Goal: Task Accomplishment & Management: Complete application form

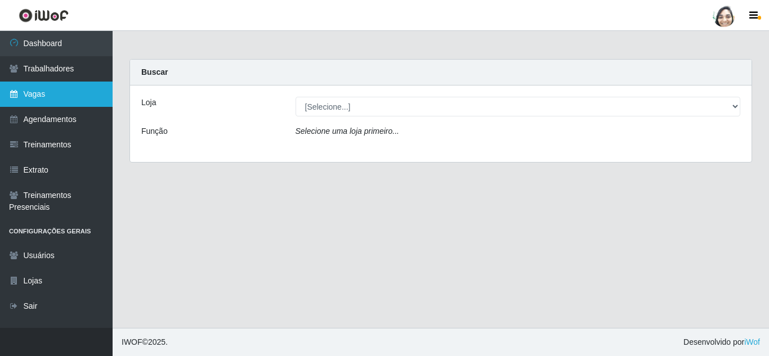
click at [68, 95] on link "Vagas" at bounding box center [56, 94] width 113 height 25
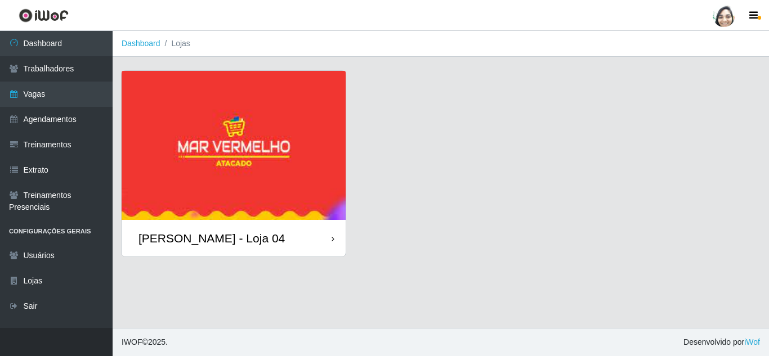
click at [197, 227] on div "[PERSON_NAME] - Loja 04" at bounding box center [234, 238] width 224 height 37
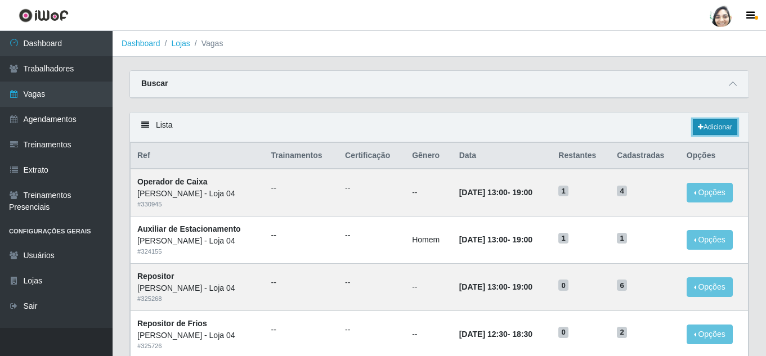
click at [702, 130] on link "Adicionar" at bounding box center [715, 127] width 44 height 16
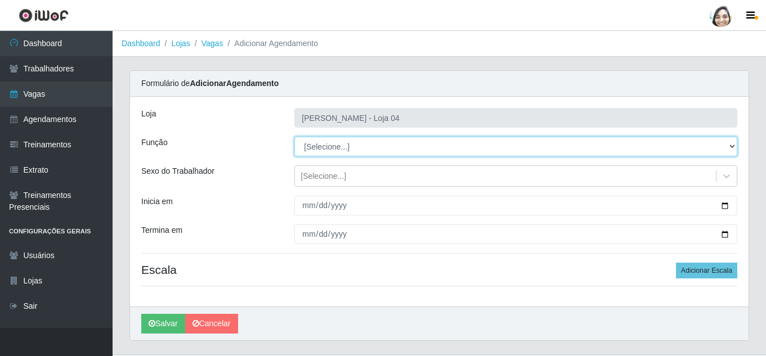
click at [319, 150] on select "[Selecione...] ASG ASG + ASG ++ Auxiliar de Depósito Auxiliar de Depósito + Aux…" at bounding box center [515, 147] width 443 height 20
select select "22"
click at [294, 137] on select "[Selecione...] ASG ASG + ASG ++ Auxiliar de Depósito Auxiliar de Depósito + Aux…" at bounding box center [515, 147] width 443 height 20
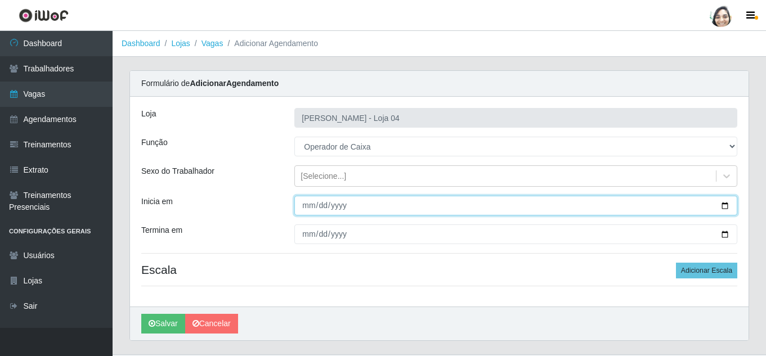
click at [310, 206] on input "Inicia em" at bounding box center [515, 206] width 443 height 20
type input "[DATE]"
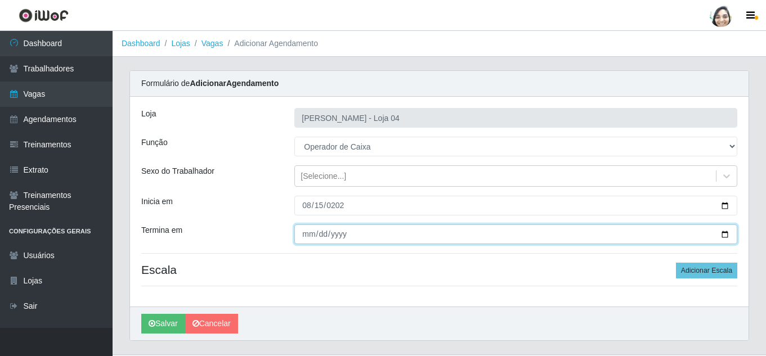
click at [302, 235] on input "Termina em" at bounding box center [515, 235] width 443 height 20
type input "[DATE]"
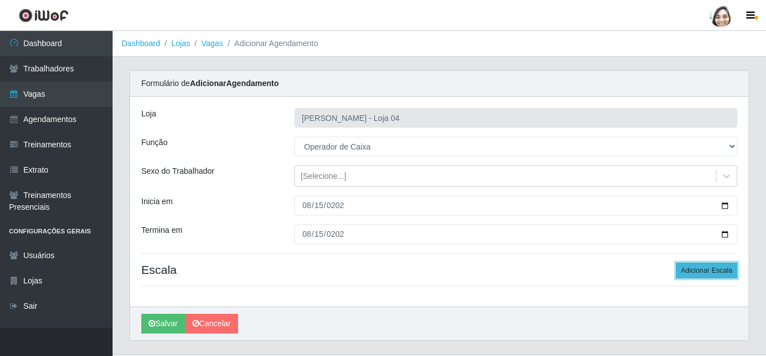
click at [708, 270] on button "Adicionar Escala" at bounding box center [706, 271] width 61 height 16
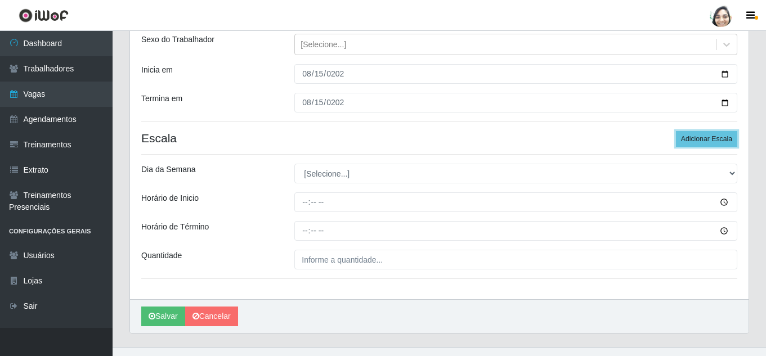
scroll to position [151, 0]
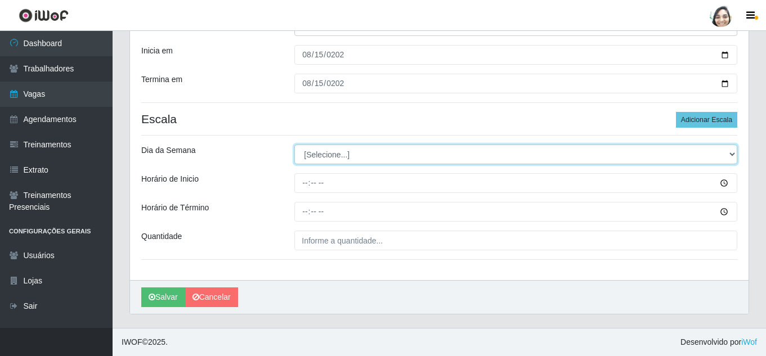
click at [337, 156] on select "[Selecione...] Segunda Terça Quarta Quinta Sexta Sábado Domingo" at bounding box center [515, 155] width 443 height 20
select select "5"
click at [294, 145] on select "[Selecione...] Segunda Terça Quarta Quinta Sexta Sábado Domingo" at bounding box center [515, 155] width 443 height 20
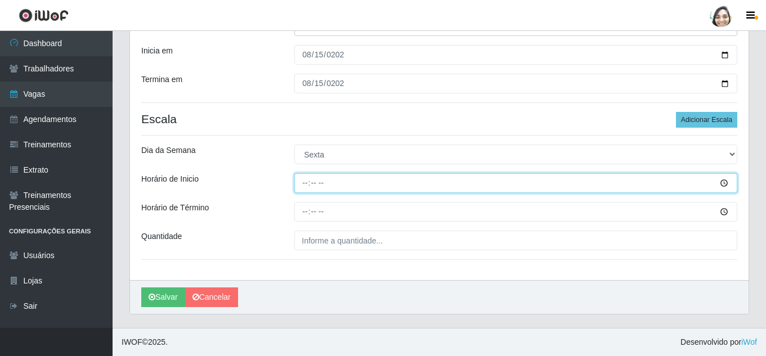
click at [302, 184] on input "Horário de Inicio" at bounding box center [515, 183] width 443 height 20
type input "08:00"
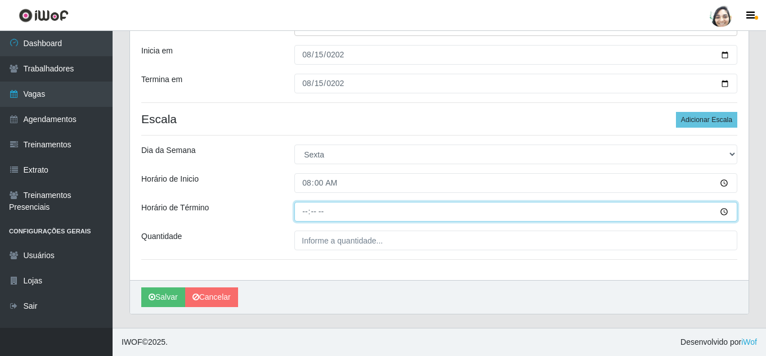
click at [305, 206] on input "Horário de Término" at bounding box center [515, 212] width 443 height 20
type input "14:00"
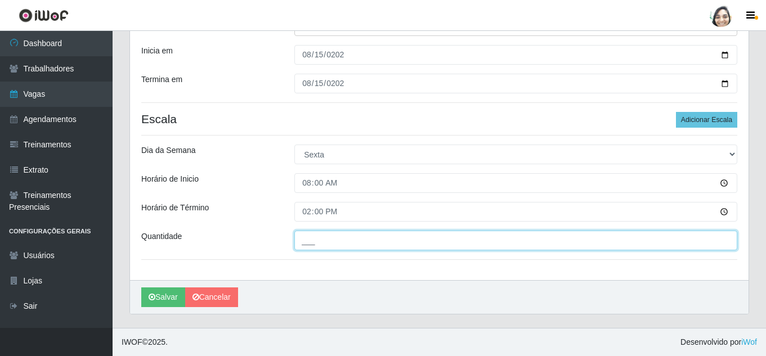
click at [340, 233] on input "___" at bounding box center [515, 241] width 443 height 20
type input "02_"
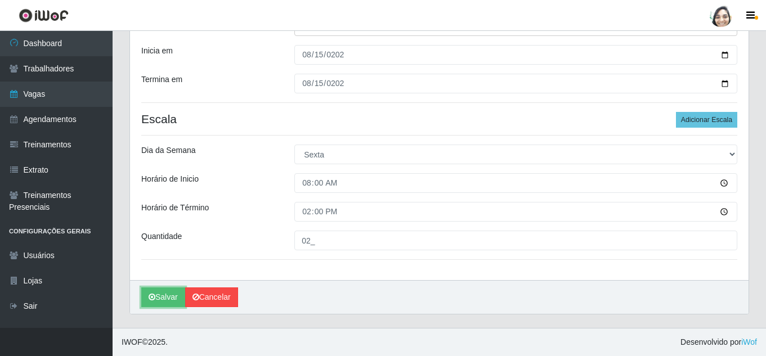
drag, startPoint x: 146, startPoint y: 298, endPoint x: 188, endPoint y: 288, distance: 42.8
click at [146, 298] on button "Salvar" at bounding box center [163, 298] width 44 height 20
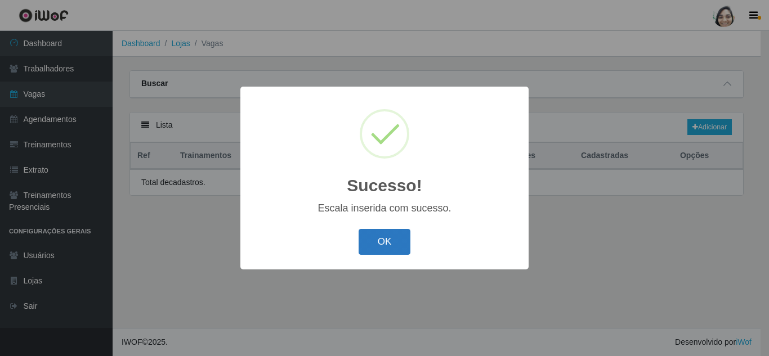
click at [389, 237] on button "OK" at bounding box center [385, 242] width 52 height 26
